Goal: Use online tool/utility: Utilize a website feature to perform a specific function

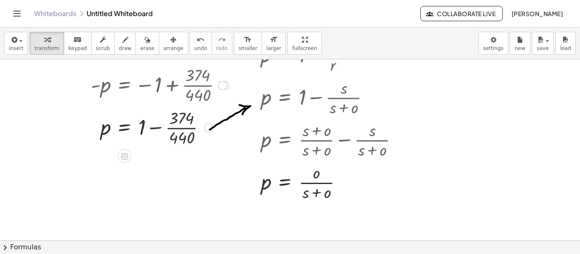
scroll to position [297, 0]
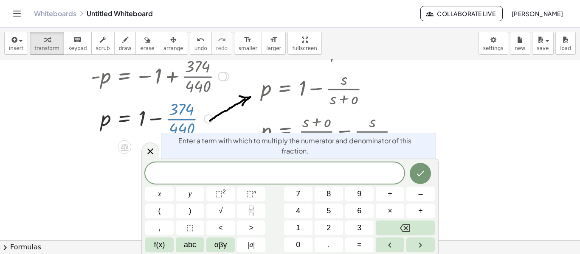
click at [181, 120] on div at bounding box center [120, 118] width 225 height 42
click at [152, 152] on icon at bounding box center [150, 151] width 10 height 10
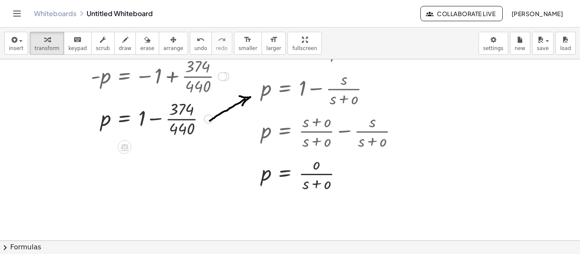
click at [208, 120] on div "Go back to this line Copy line as LaTeX Copy derivation as LaTeX" at bounding box center [208, 119] width 9 height 9
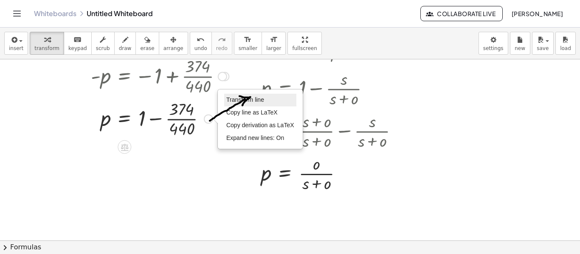
click at [266, 101] on li "Transform line" at bounding box center [260, 100] width 72 height 13
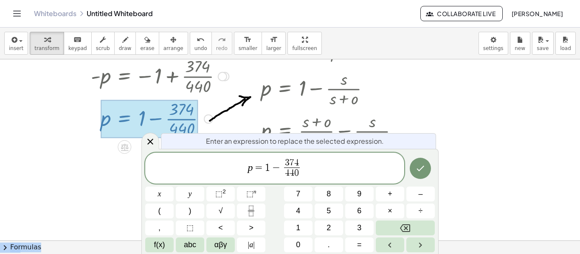
drag, startPoint x: 186, startPoint y: 144, endPoint x: 214, endPoint y: 138, distance: 28.7
click at [281, 124] on body "Graspable Math Activities Whiteboards Classes Account v1.30.0 | Privacy policy …" at bounding box center [290, 127] width 580 height 254
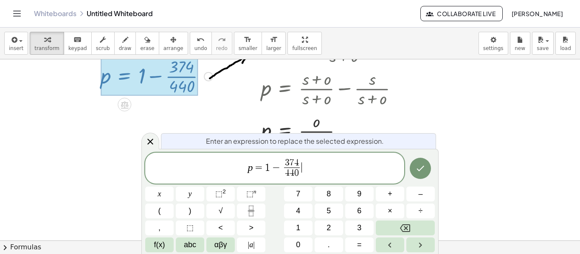
click at [301, 160] on span "3 7 4 4 4 0 ​" at bounding box center [292, 169] width 20 height 21
click at [420, 166] on icon "Done" at bounding box center [420, 168] width 10 height 10
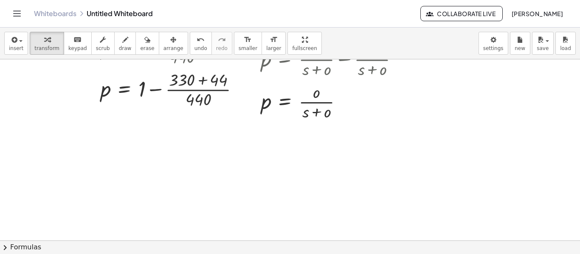
scroll to position [326, 0]
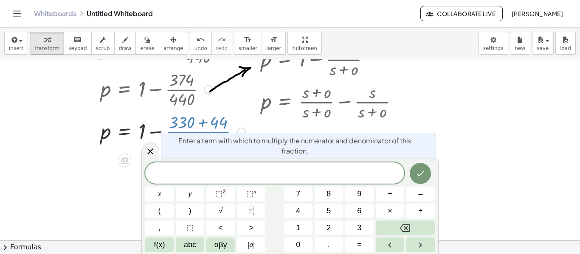
click at [220, 133] on div at bounding box center [129, 131] width 242 height 42
click at [297, 228] on span "1" at bounding box center [298, 227] width 4 height 11
click at [252, 211] on icon "Fraction" at bounding box center [251, 211] width 11 height 11
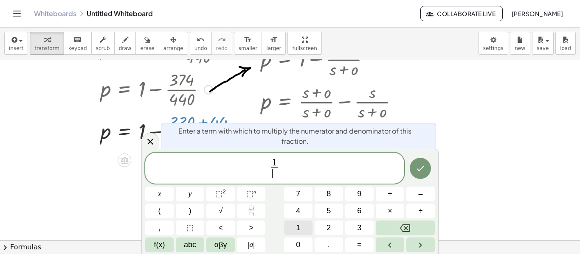
click at [300, 225] on span "1" at bounding box center [298, 227] width 4 height 11
click at [426, 169] on button "Done" at bounding box center [420, 168] width 21 height 21
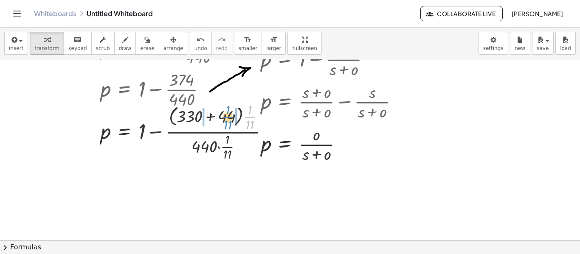
drag, startPoint x: 252, startPoint y: 118, endPoint x: 230, endPoint y: 118, distance: 22.1
click at [230, 118] on div at bounding box center [143, 131] width 271 height 63
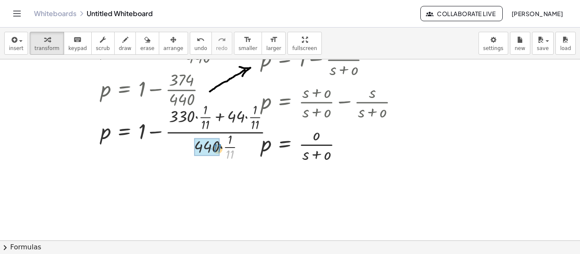
drag, startPoint x: 227, startPoint y: 152, endPoint x: 214, endPoint y: 146, distance: 14.2
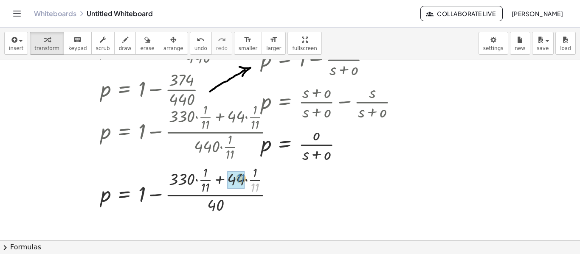
drag, startPoint x: 256, startPoint y: 188, endPoint x: 241, endPoint y: 179, distance: 17.2
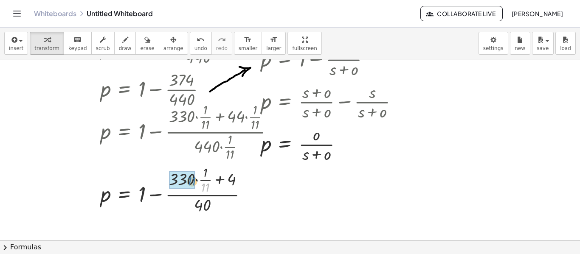
drag, startPoint x: 205, startPoint y: 186, endPoint x: 191, endPoint y: 180, distance: 15.0
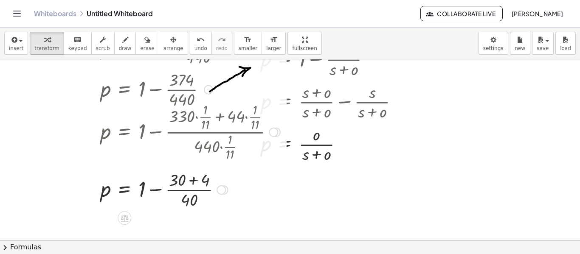
click at [192, 180] on div at bounding box center [146, 189] width 276 height 42
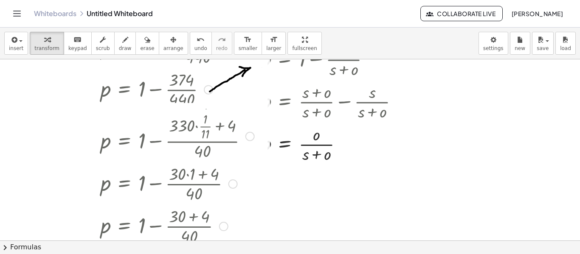
drag, startPoint x: 198, startPoint y: 191, endPoint x: 214, endPoint y: 274, distance: 84.6
click at [214, 254] on html "Graspable Math Activities Whiteboards Classes Account v1.30.0 | Privacy policy …" at bounding box center [290, 127] width 580 height 254
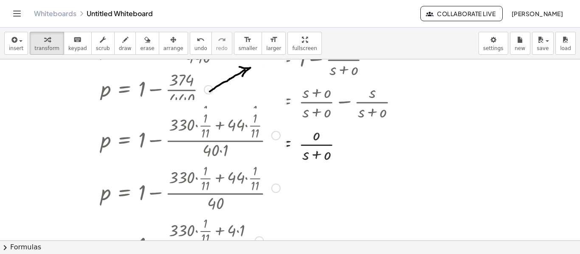
drag, startPoint x: 254, startPoint y: 135, endPoint x: 245, endPoint y: 247, distance: 112.4
click at [245, 247] on div "insert select one: Math Expression Function Text Youtube Video Graphing Geometr…" at bounding box center [290, 141] width 580 height 227
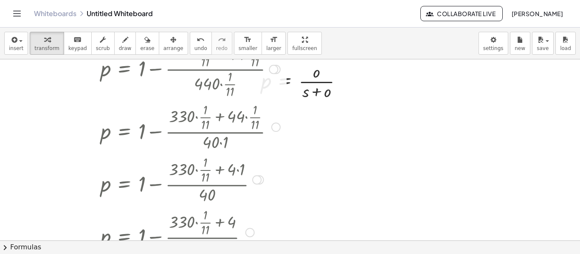
scroll to position [411, 0]
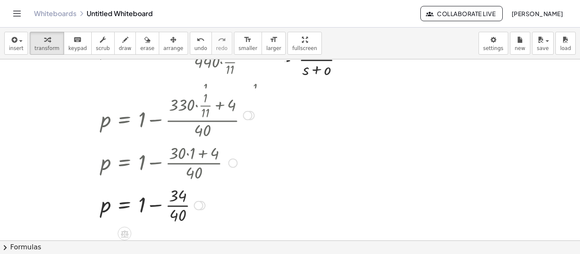
drag, startPoint x: 253, startPoint y: 212, endPoint x: 256, endPoint y: 115, distance: 96.8
click at [124, 115] on div "p = + 1 − · ( + · 330 · · 1 · 11 + 4 ) · 40" at bounding box center [124, 115] width 0 height 0
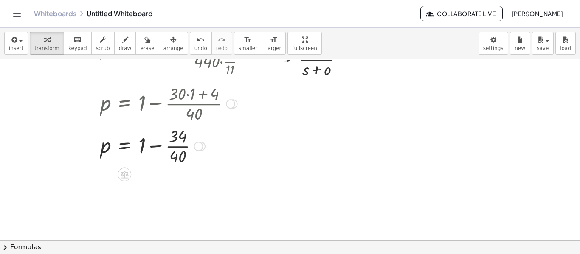
drag, startPoint x: 232, startPoint y: 153, endPoint x: 231, endPoint y: 103, distance: 49.7
click at [124, 104] on div "p = + 1 − · ( + · 30 · 1 + 4 ) · 40" at bounding box center [124, 104] width 0 height 0
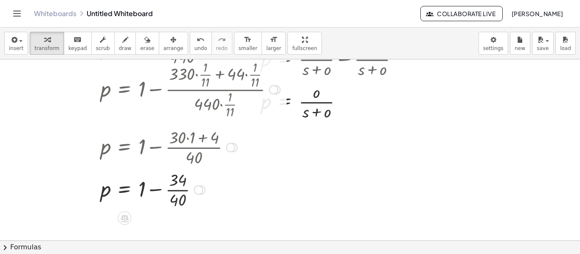
scroll to position [326, 0]
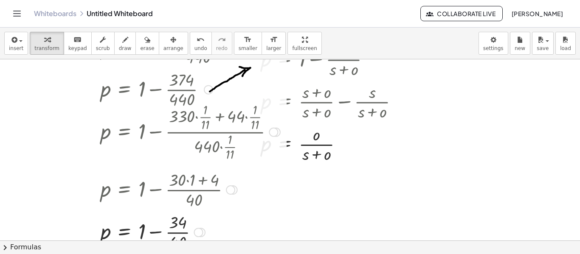
click at [188, 180] on div at bounding box center [146, 189] width 276 height 42
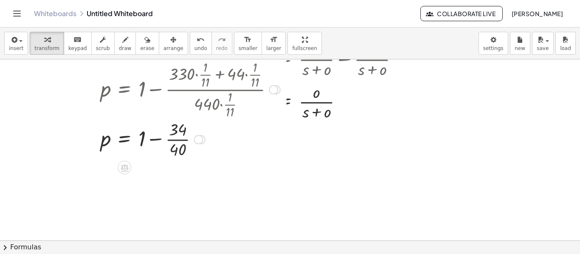
drag, startPoint x: 200, startPoint y: 190, endPoint x: 206, endPoint y: 136, distance: 54.3
click at [124, 140] on div "p = + 1 − · · 40 34 Transform line Copy line as LaTeX Copy derivation as LaTeX …" at bounding box center [124, 140] width 0 height 0
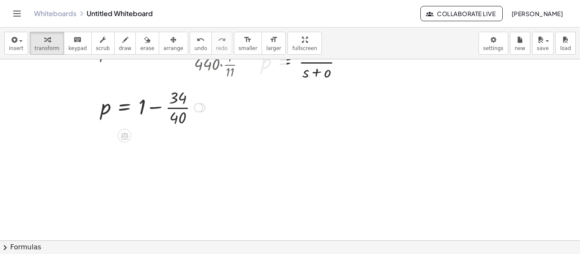
scroll to position [411, 0]
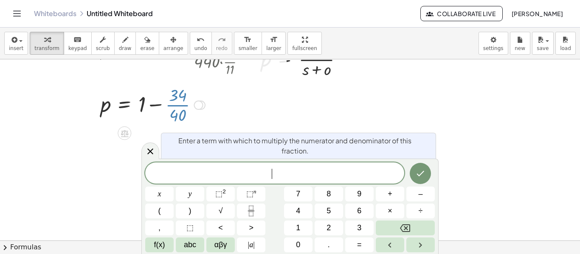
click at [184, 105] on div at bounding box center [146, 104] width 276 height 42
click at [298, 230] on span "1" at bounding box center [298, 227] width 4 height 11
click at [251, 210] on icon "Fraction" at bounding box center [251, 211] width 11 height 11
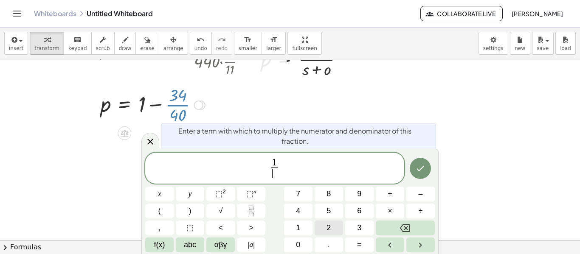
click at [329, 227] on span "2" at bounding box center [328, 227] width 4 height 11
click at [424, 167] on icon "Done" at bounding box center [420, 168] width 10 height 10
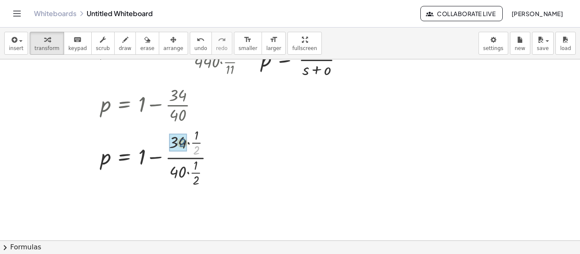
drag, startPoint x: 196, startPoint y: 150, endPoint x: 181, endPoint y: 143, distance: 16.3
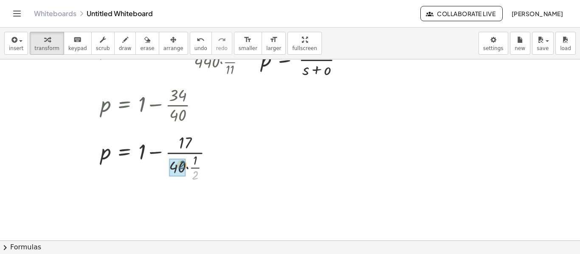
drag, startPoint x: 197, startPoint y: 177, endPoint x: 184, endPoint y: 166, distance: 17.2
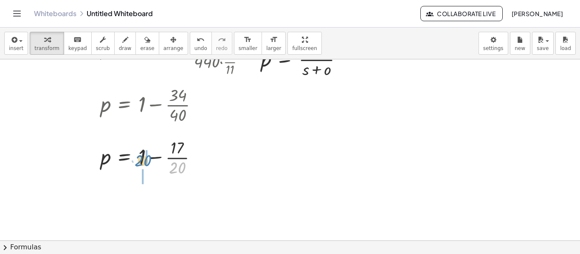
drag, startPoint x: 177, startPoint y: 166, endPoint x: 143, endPoint y: 159, distance: 35.1
click at [143, 159] on div at bounding box center [146, 157] width 276 height 42
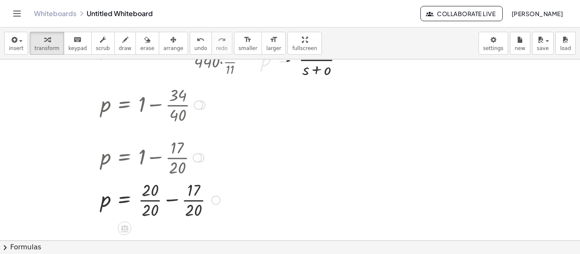
click at [173, 202] on div at bounding box center [146, 199] width 276 height 42
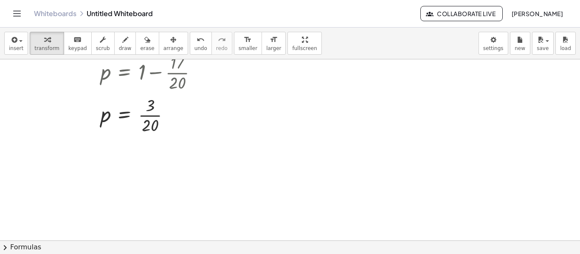
scroll to position [454, 0]
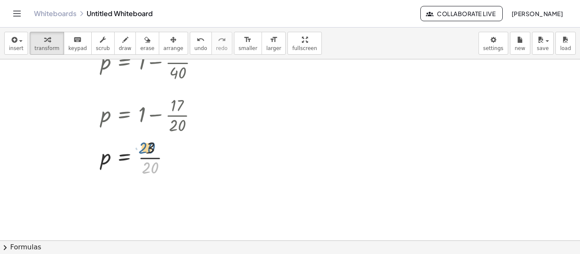
drag, startPoint x: 155, startPoint y: 167, endPoint x: 153, endPoint y: 145, distance: 22.6
click at [153, 145] on div at bounding box center [146, 157] width 276 height 42
click at [150, 158] on div at bounding box center [146, 157] width 276 height 42
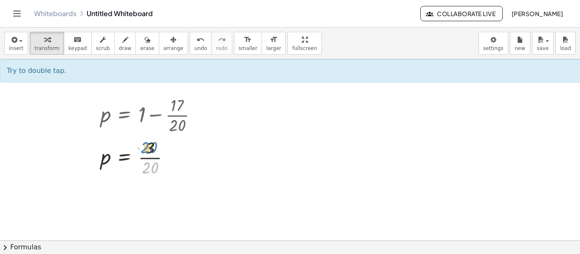
drag, startPoint x: 155, startPoint y: 165, endPoint x: 154, endPoint y: 144, distance: 21.2
click at [154, 144] on div at bounding box center [146, 157] width 276 height 42
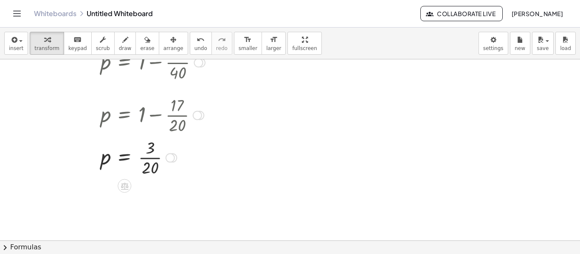
click at [159, 158] on div at bounding box center [146, 157] width 276 height 42
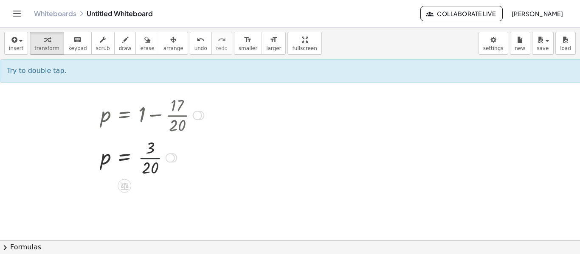
click at [159, 158] on div at bounding box center [146, 157] width 276 height 42
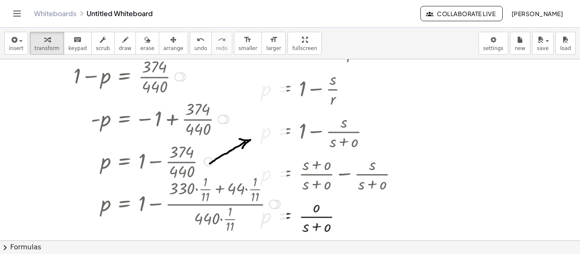
scroll to position [255, 0]
